Goal: Task Accomplishment & Management: Use online tool/utility

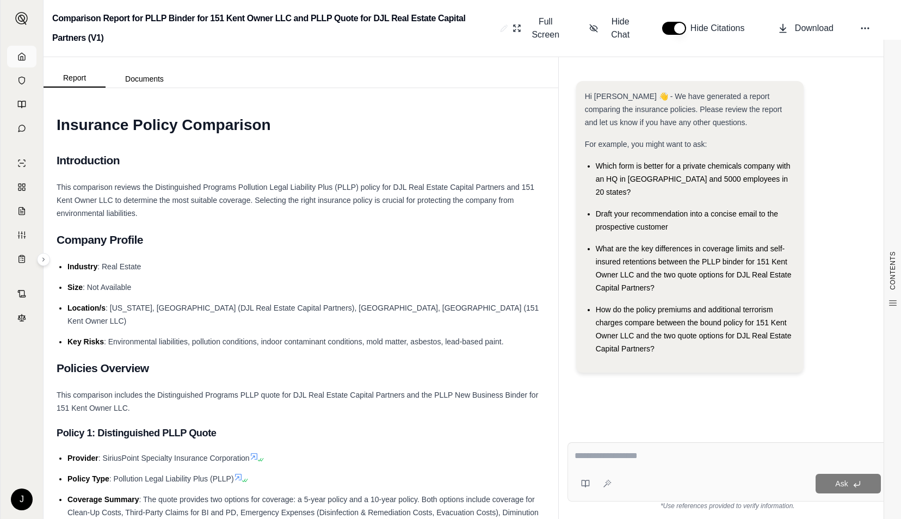
click at [25, 59] on icon at bounding box center [22, 56] width 7 height 7
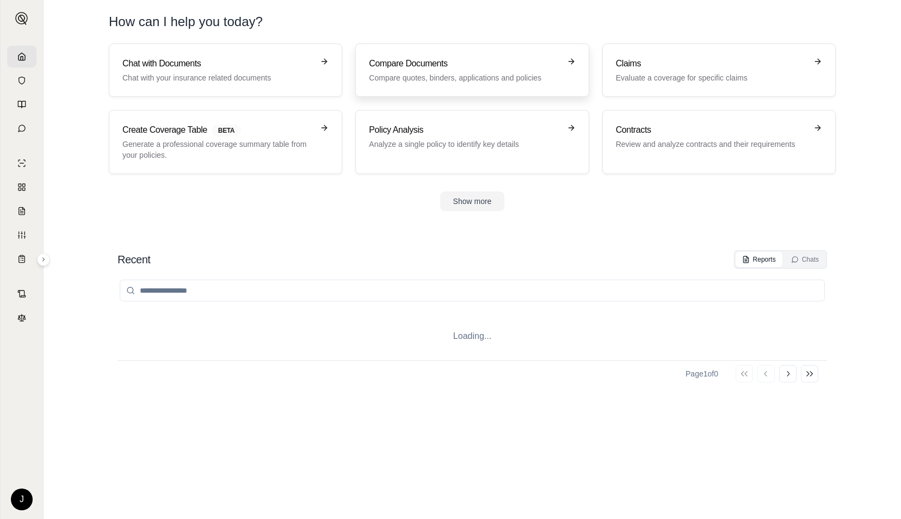
click at [369, 67] on h3 "Compare Documents" at bounding box center [464, 63] width 191 height 13
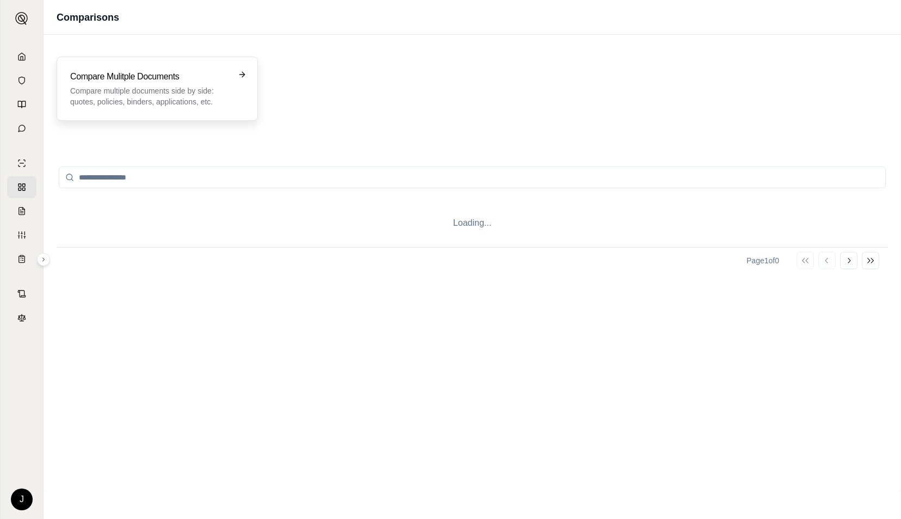
click at [208, 109] on div "Compare Mulitple Documents Compare multiple documents side by side: quotes, pol…" at bounding box center [157, 89] width 201 height 64
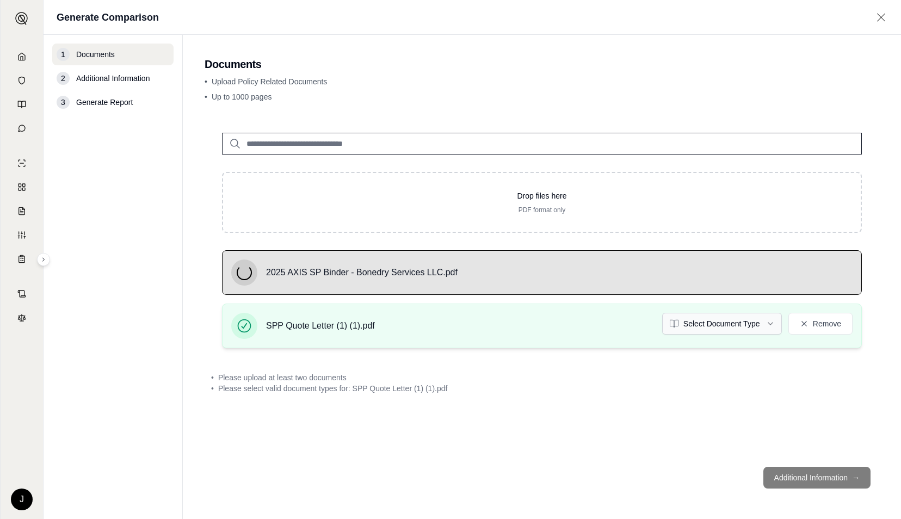
click at [694, 316] on html "J Generate Comparison 1 Documents 2 Additional Information 3 Generate Report Do…" at bounding box center [450, 259] width 901 height 519
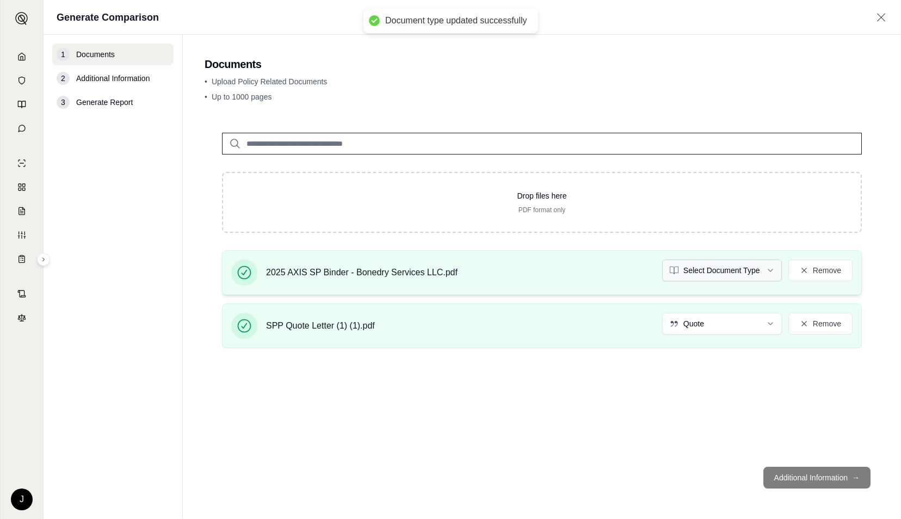
click at [735, 266] on html "Document type updated successfully J Generate Comparison 1 Documents 2 Addition…" at bounding box center [450, 259] width 901 height 519
click at [798, 477] on button "Additional Information →" at bounding box center [816, 478] width 107 height 22
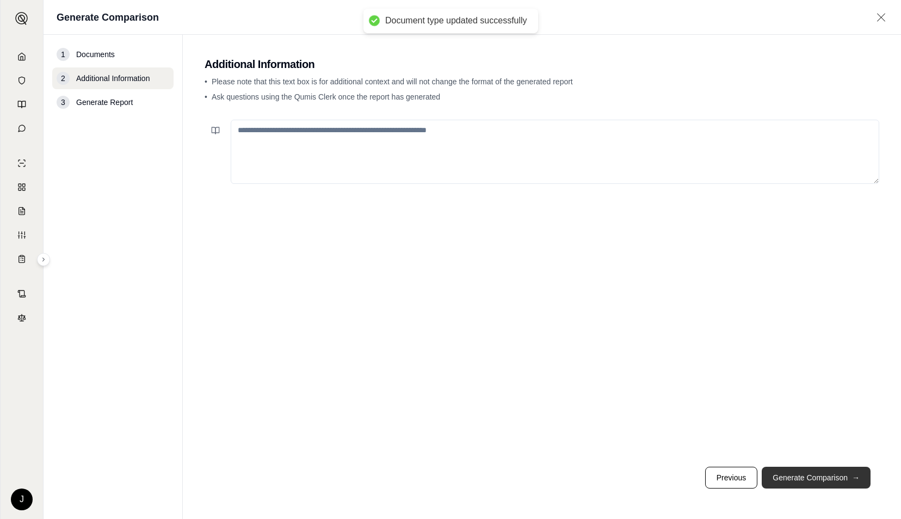
click at [798, 477] on button "Generate Comparison →" at bounding box center [816, 478] width 109 height 22
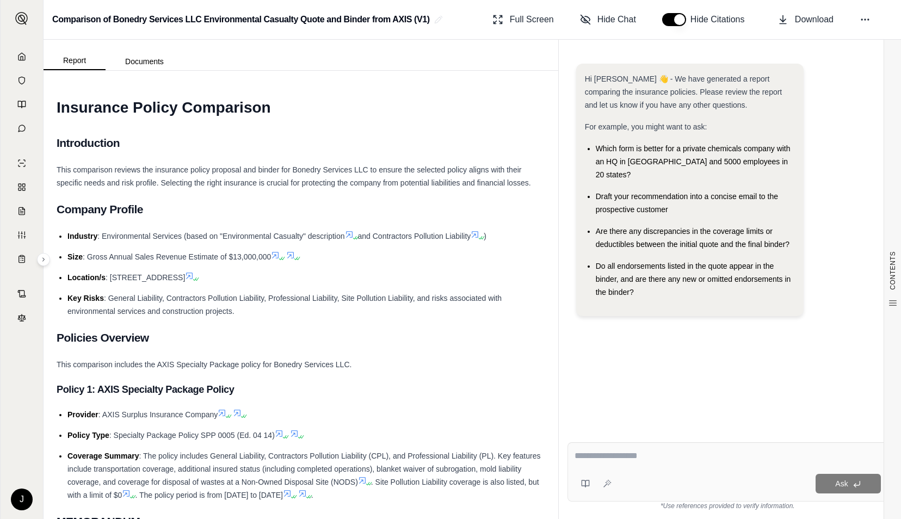
paste textarea "**********"
type textarea "**********"
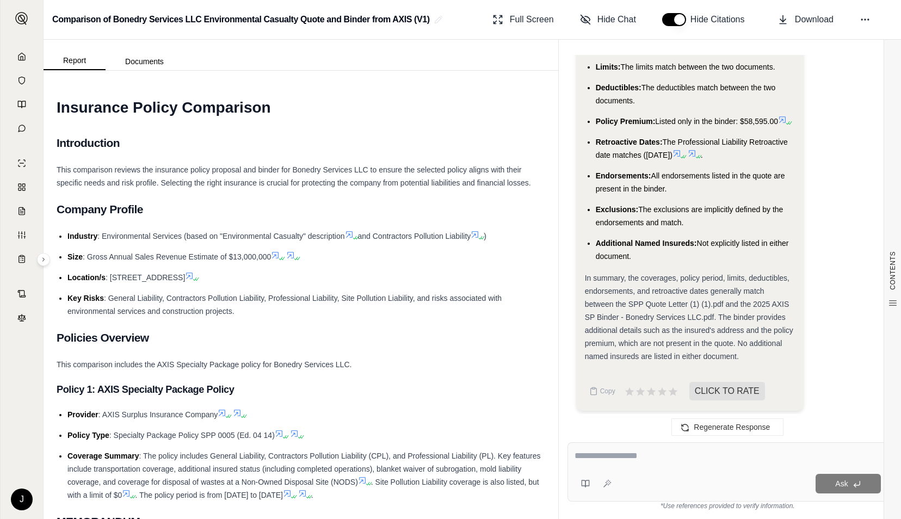
scroll to position [5141, 0]
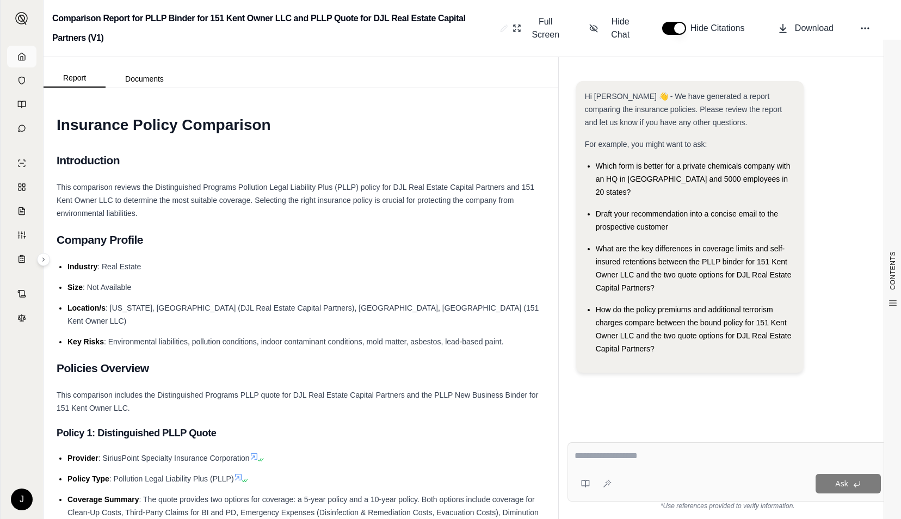
click at [25, 54] on icon at bounding box center [21, 56] width 9 height 9
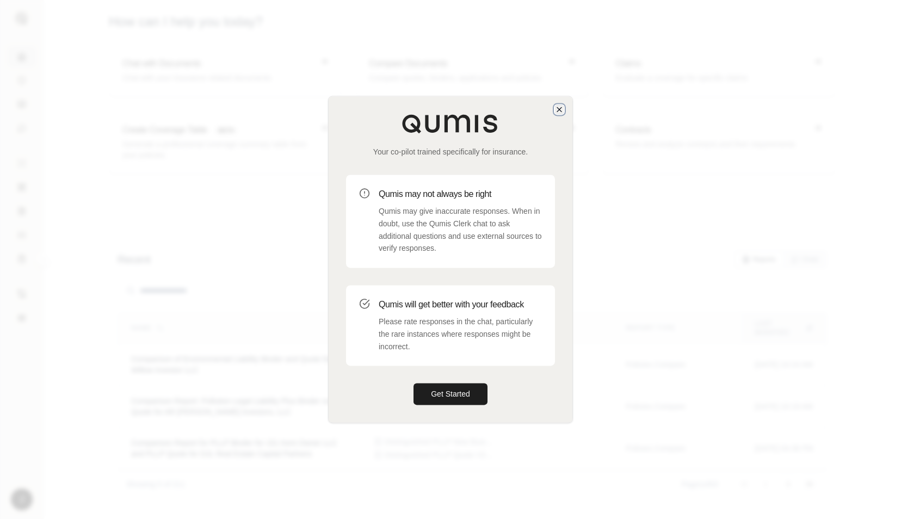
click at [560, 108] on icon "button" at bounding box center [559, 109] width 9 height 9
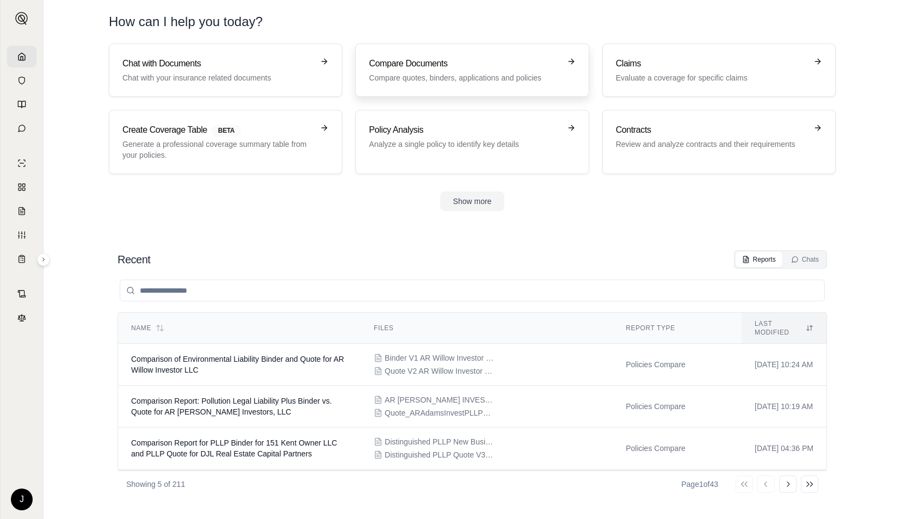
click at [448, 72] on p "Compare quotes, binders, applications and policies" at bounding box center [464, 77] width 191 height 11
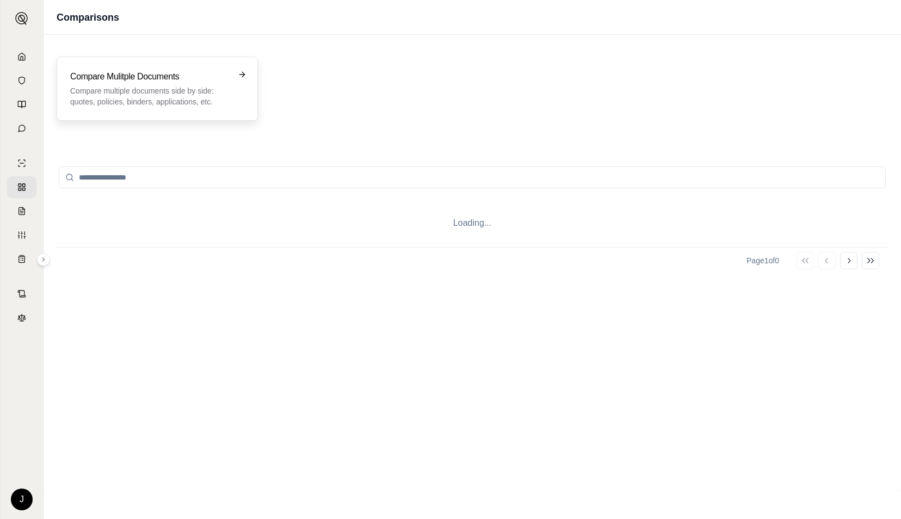
click at [138, 99] on p "Compare multiple documents side by side: quotes, policies, binders, application…" at bounding box center [149, 96] width 159 height 22
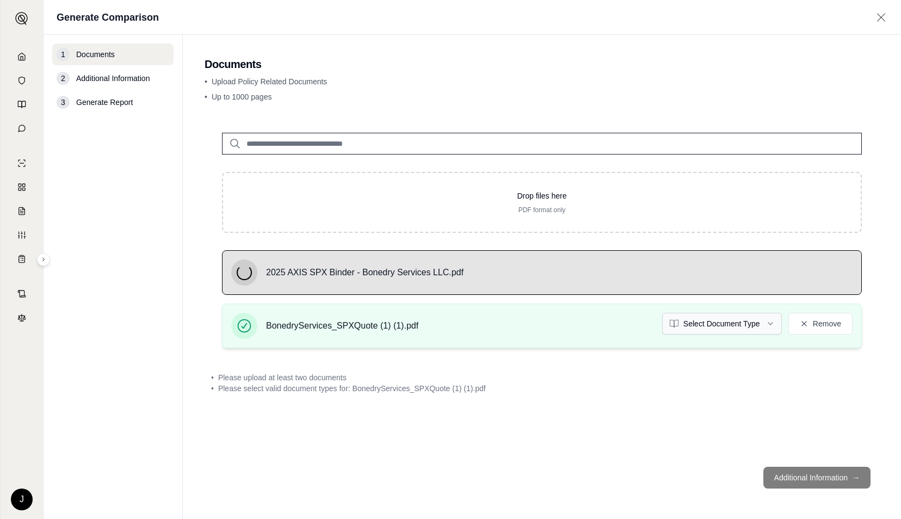
click at [756, 319] on html "J Generate Comparison 1 Documents 2 Additional Information 3 Generate Report Do…" at bounding box center [450, 259] width 901 height 519
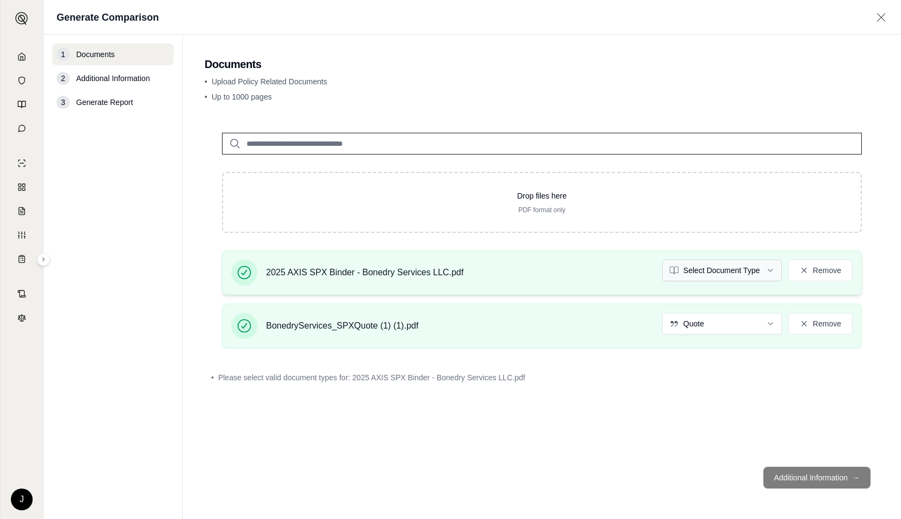
click at [702, 272] on html "J Generate Comparison 1 Documents 2 Additional Information 3 Generate Report Do…" at bounding box center [450, 259] width 901 height 519
drag, startPoint x: 702, startPoint y: 272, endPoint x: 707, endPoint y: 273, distance: 5.7
click at [707, 273] on html "J Generate Comparison 1 Documents 2 Additional Information 3 Generate Report Do…" at bounding box center [450, 259] width 901 height 519
click at [769, 267] on html "J Generate Comparison 1 Documents 2 Additional Information 3 Generate Report Do…" at bounding box center [450, 259] width 901 height 519
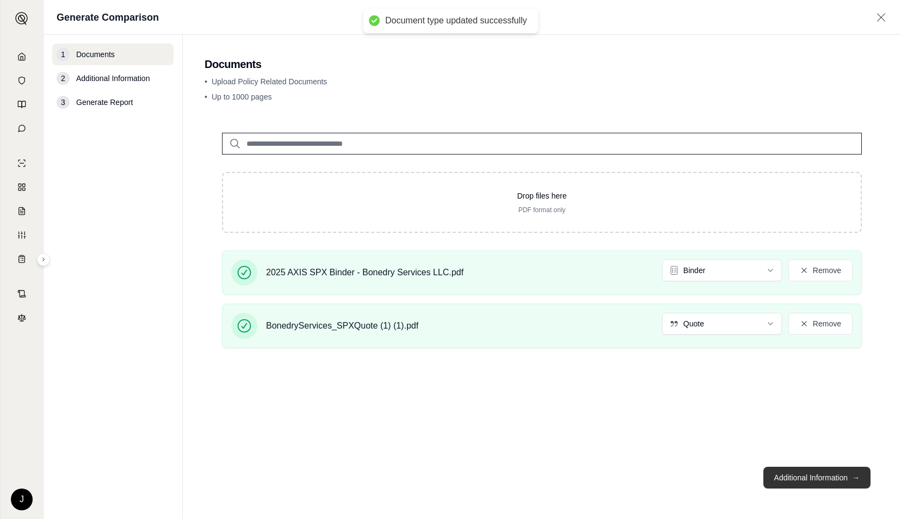
click at [812, 474] on button "Additional Information →" at bounding box center [816, 478] width 107 height 22
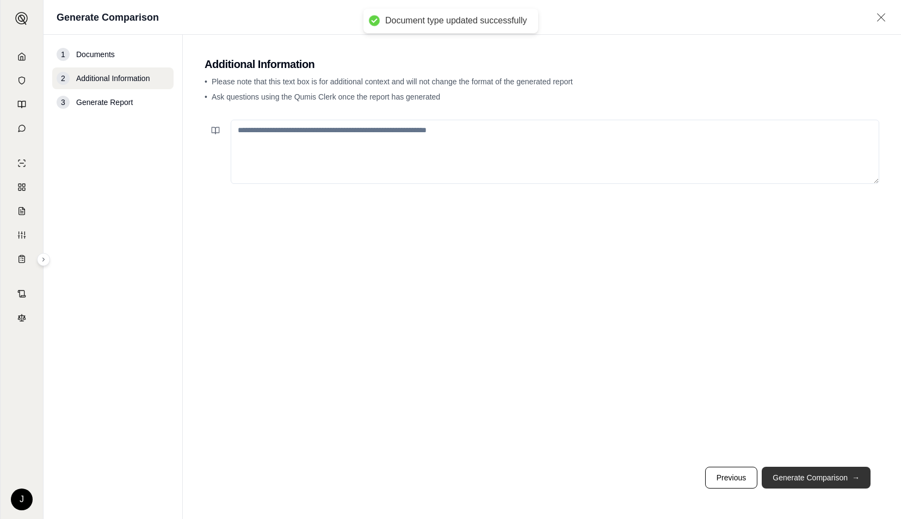
click at [812, 474] on button "Generate Comparison →" at bounding box center [816, 478] width 109 height 22
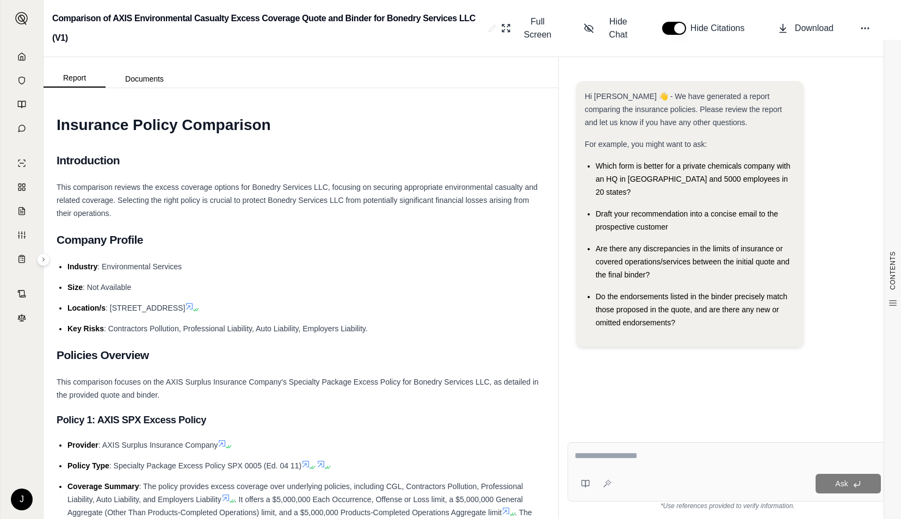
paste textarea "**********"
type textarea "**********"
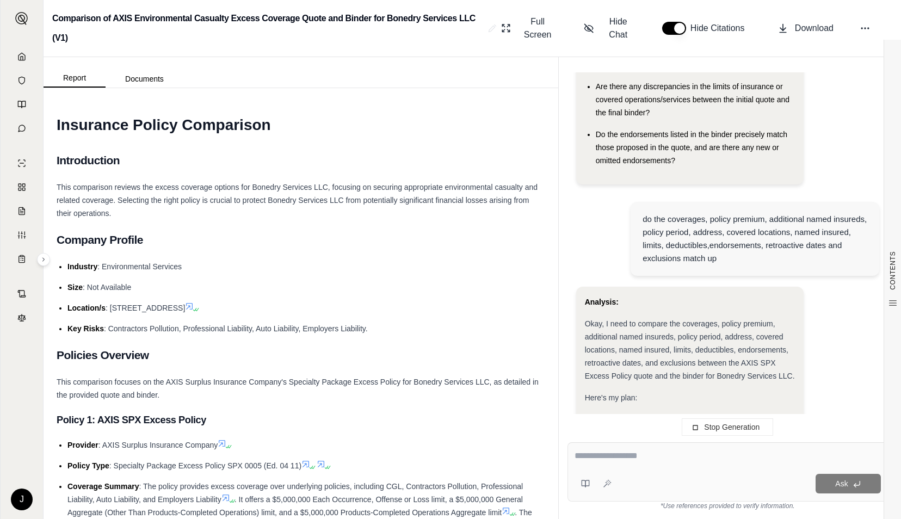
scroll to position [218, 0]
